Goal: Transaction & Acquisition: Subscribe to service/newsletter

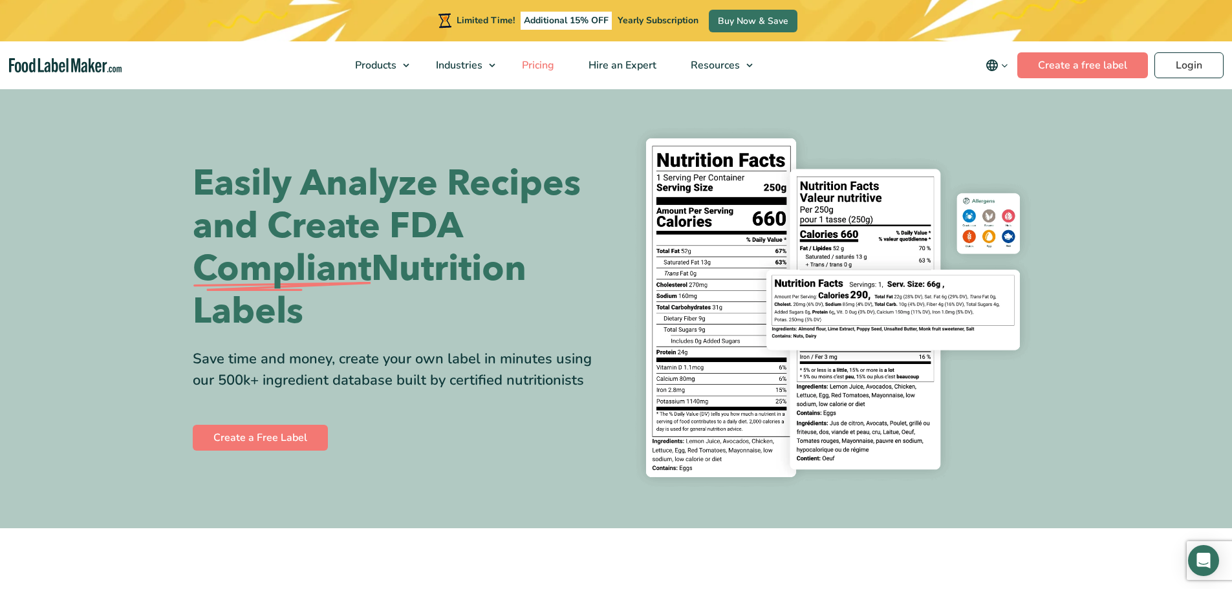
click at [534, 67] on span "Pricing" at bounding box center [536, 65] width 37 height 14
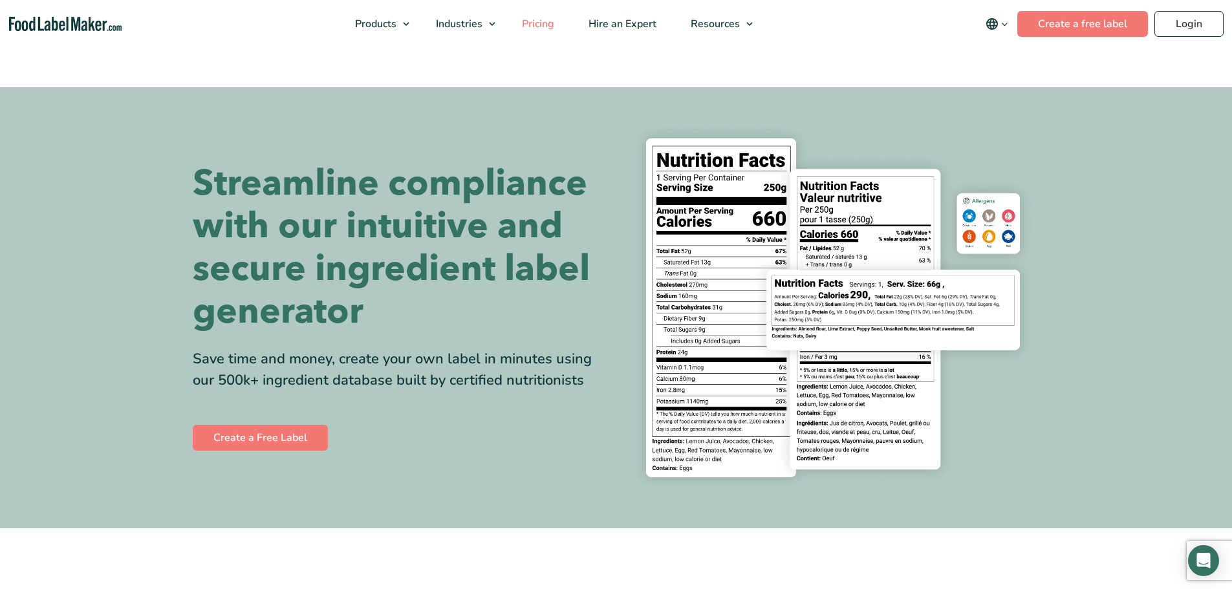
click at [552, 21] on span "Pricing" at bounding box center [536, 24] width 37 height 14
